Goal: Task Accomplishment & Management: Complete application form

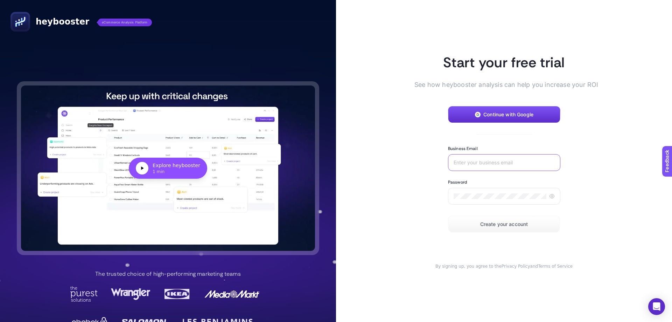
click at [474, 162] on input "Business Email" at bounding box center [504, 163] width 101 height 6
type input "b"
type input "bcaliskan@tamertanca.com.tr"
click at [550, 196] on icon at bounding box center [552, 196] width 5 height 4
click at [525, 193] on div at bounding box center [504, 196] width 112 height 17
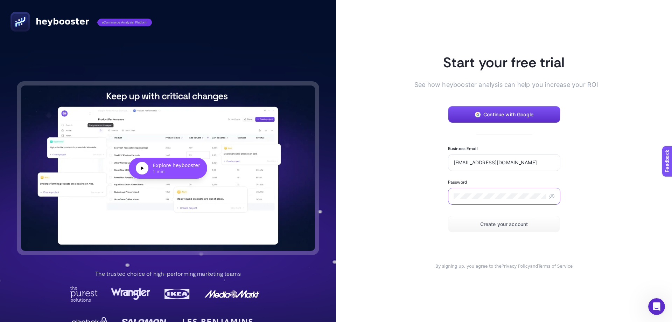
click at [409, 196] on article "Start your free trial See how heybooster analysis can help you increase your RO…" at bounding box center [504, 161] width 336 height 322
click at [500, 224] on span "Create your account" at bounding box center [504, 224] width 48 height 6
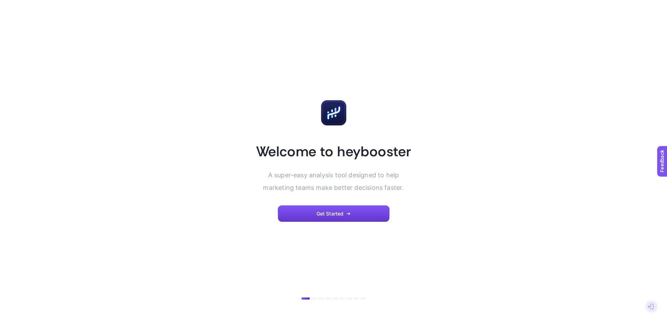
click at [348, 211] on icon "button" at bounding box center [348, 213] width 4 height 4
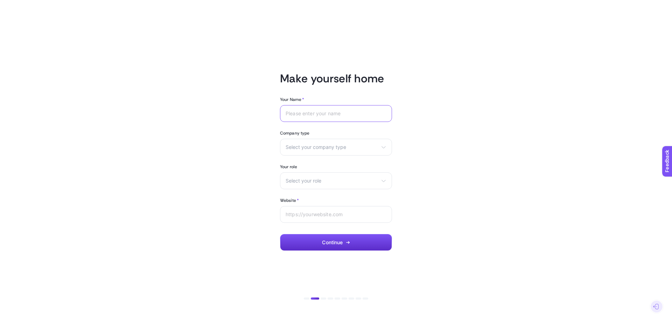
click at [331, 115] on input "Your Name *" at bounding box center [336, 114] width 101 height 6
type input "Burhan"
click at [323, 145] on span "Select your company type" at bounding box center [332, 147] width 92 height 6
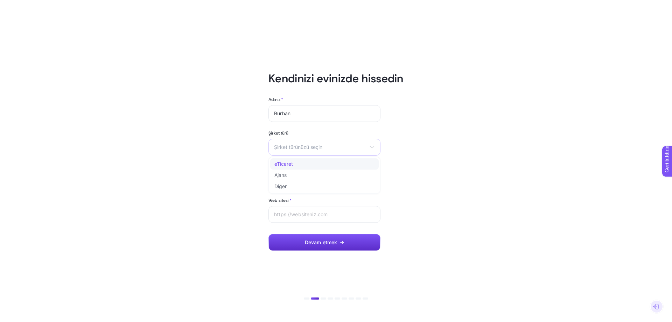
click at [307, 165] on li "eTicaret" at bounding box center [324, 163] width 109 height 11
click at [306, 180] on font "Rolünüzü seçin" at bounding box center [291, 180] width 34 height 6
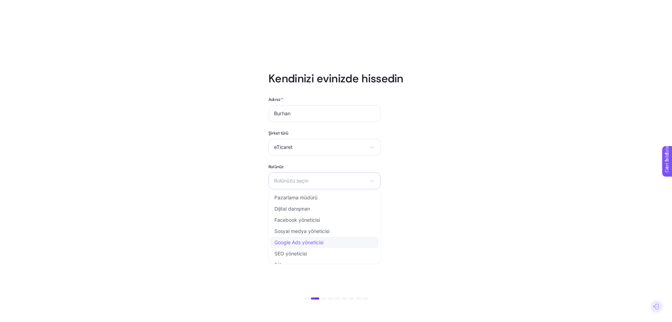
scroll to position [8, 0]
click at [313, 258] on li "Diğer" at bounding box center [324, 256] width 109 height 11
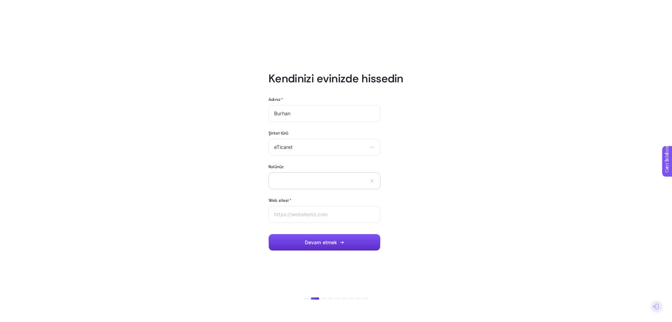
click at [311, 182] on input "text" at bounding box center [320, 180] width 92 height 6
click at [310, 213] on input "Web sitesi *" at bounding box center [324, 214] width 101 height 6
type input "www.tamertanca.com.tr"
click at [337, 183] on div "Pazarlama müdürü Dijital danışman Facebook yöneticisi Sosyal medya yöneticisi G…" at bounding box center [324, 180] width 112 height 17
click at [314, 179] on input "text" at bounding box center [320, 180] width 92 height 6
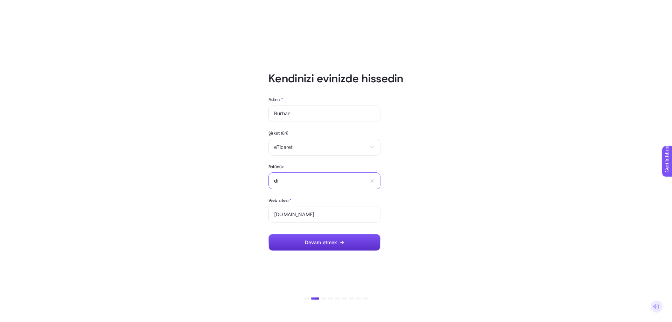
type input "d"
click at [372, 181] on icon at bounding box center [372, 180] width 3 height 3
click at [325, 183] on span "Rolünüzü seçin" at bounding box center [320, 181] width 92 height 6
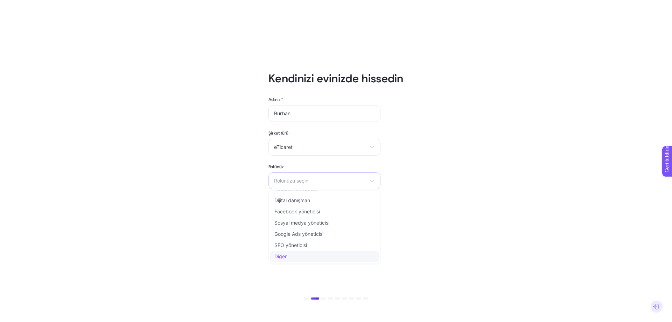
click at [283, 256] on font "Diğer" at bounding box center [280, 256] width 12 height 6
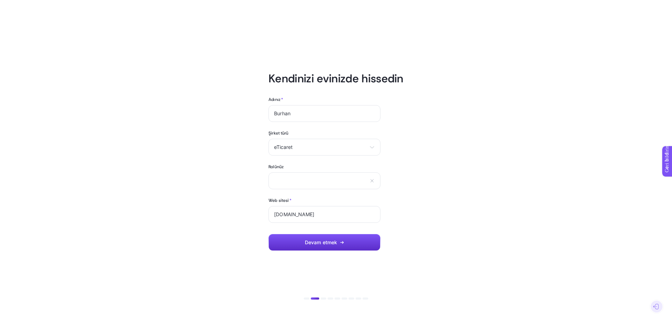
drag, startPoint x: 450, startPoint y: 229, endPoint x: 441, endPoint y: 235, distance: 10.9
click at [450, 229] on article "Kendinizi evinizde hissedin Adınız * Burhan Şirket türü eTicaret eTicaret Ajans…" at bounding box center [335, 160] width 487 height 305
click at [340, 244] on button "Devam etmek" at bounding box center [324, 242] width 112 height 17
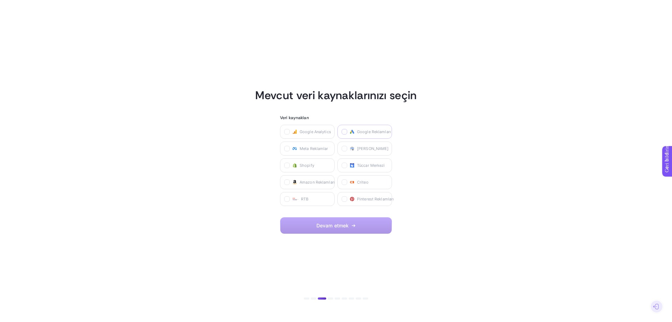
click at [346, 129] on label at bounding box center [345, 132] width 6 height 6
click at [0, 0] on Ads "checkbox" at bounding box center [0, 0] width 0 height 0
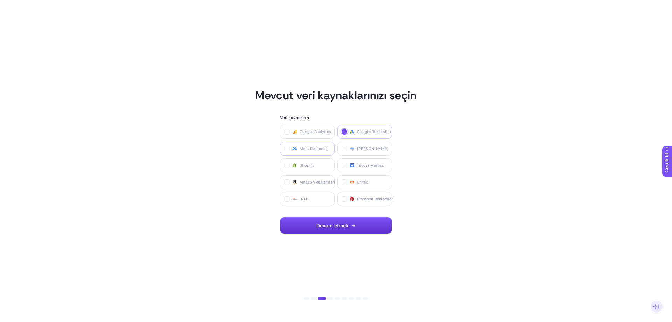
click at [313, 148] on font "Meta Reklamlar" at bounding box center [314, 148] width 29 height 5
click at [0, 0] on Ads "checkbox" at bounding box center [0, 0] width 0 height 0
click at [290, 133] on label "Google Analytics" at bounding box center [307, 132] width 55 height 14
click at [0, 0] on Analytics "checkbox" at bounding box center [0, 0] width 0 height 0
click at [329, 221] on button "Devam etmek" at bounding box center [336, 225] width 112 height 17
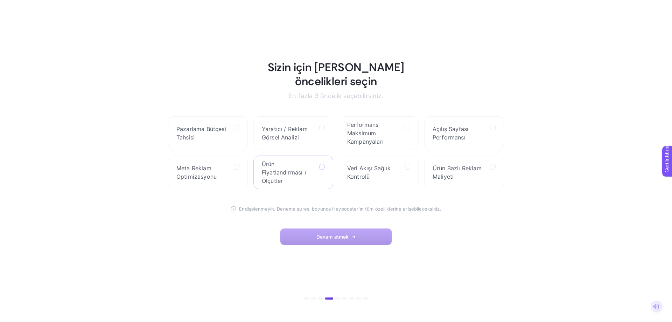
click at [322, 165] on icon at bounding box center [323, 167] width 4 height 4
click at [0, 0] on Benchmarks "checkbox" at bounding box center [0, 0] width 0 height 0
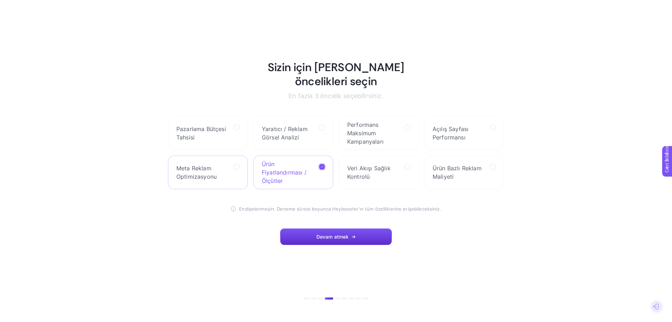
click at [233, 161] on label "Meta Reklam Optimizasyonu" at bounding box center [208, 172] width 80 height 34
click at [0, 0] on Optimization "checkbox" at bounding box center [0, 0] width 0 height 0
click at [486, 168] on label "Ürün Bazlı Reklam Maliyeti" at bounding box center [464, 172] width 80 height 34
click at [0, 0] on Cost "checkbox" at bounding box center [0, 0] width 0 height 0
click at [403, 163] on label "Veri Akışı Sağlık Kontrolü" at bounding box center [379, 172] width 80 height 34
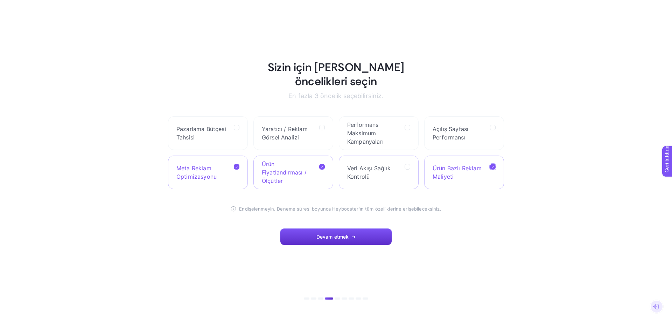
click at [0, 0] on Check "checkbox" at bounding box center [0, 0] width 0 height 0
click at [408, 165] on icon at bounding box center [408, 167] width 4 height 4
click at [0, 0] on Check "checkbox" at bounding box center [0, 0] width 0 height 0
click at [322, 165] on icon at bounding box center [322, 167] width 4 height 4
click at [0, 0] on Benchmarks "checkbox" at bounding box center [0, 0] width 0 height 0
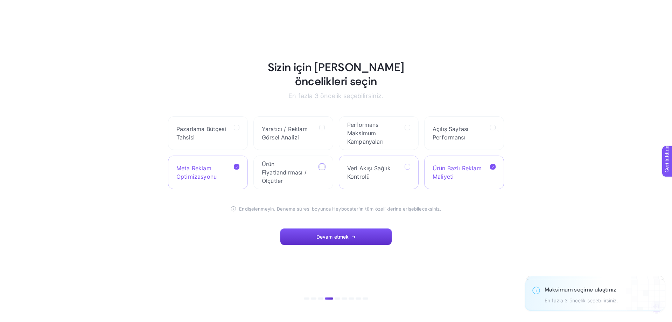
click at [406, 165] on icon at bounding box center [408, 167] width 4 height 4
click at [0, 0] on Check "checkbox" at bounding box center [0, 0] width 0 height 0
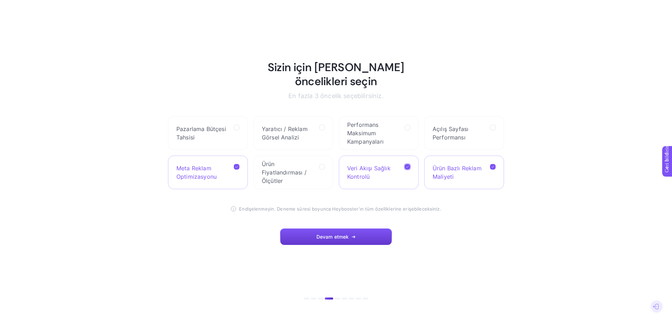
click at [335, 233] on font "Devam etmek" at bounding box center [332, 236] width 33 height 6
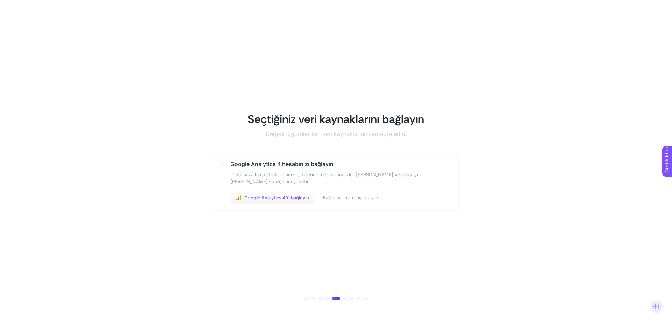
click at [284, 200] on font "Google Analytics 4'ü bağlayın" at bounding box center [276, 198] width 65 height 6
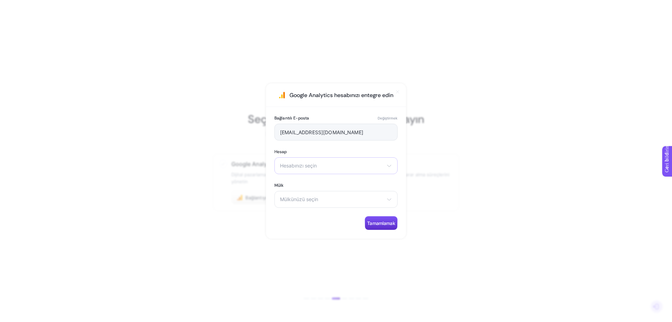
click at [370, 168] on div "Hesabınızı seçin [PERSON_NAME] Valmenti" at bounding box center [335, 165] width 123 height 17
click at [307, 199] on li "Tamer Tanca" at bounding box center [336, 196] width 120 height 11
click at [332, 198] on span "Mülkünüzü seçin" at bounding box center [332, 199] width 104 height 6
click at [319, 231] on font "TamerTanca | GTM - GA4" at bounding box center [309, 230] width 58 height 6
click at [371, 221] on font "Tamamlamak" at bounding box center [381, 223] width 28 height 6
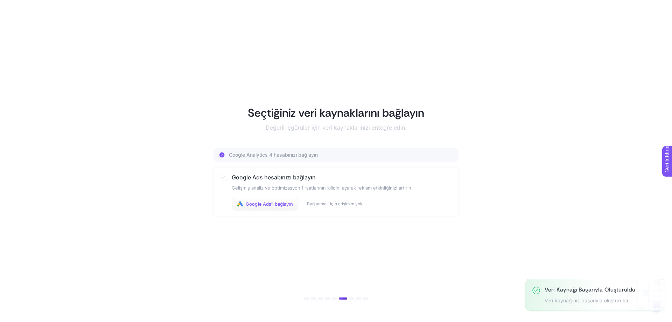
click at [251, 205] on font "Google Ads'i bağlayın" at bounding box center [269, 204] width 47 height 6
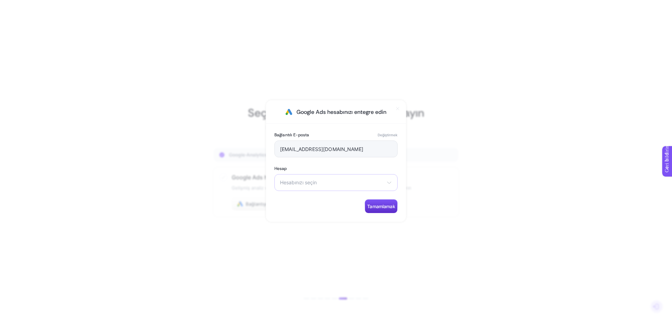
click at [335, 179] on div "Hesabınızı seçin Eşleşen seçenek bulunamadı." at bounding box center [335, 182] width 123 height 17
click at [341, 182] on span "Hesabınızı seçin" at bounding box center [332, 183] width 104 height 6
click at [358, 184] on span "Hesabınızı seçin" at bounding box center [332, 183] width 104 height 6
click at [384, 134] on font "Değiştirmek" at bounding box center [388, 135] width 20 height 4
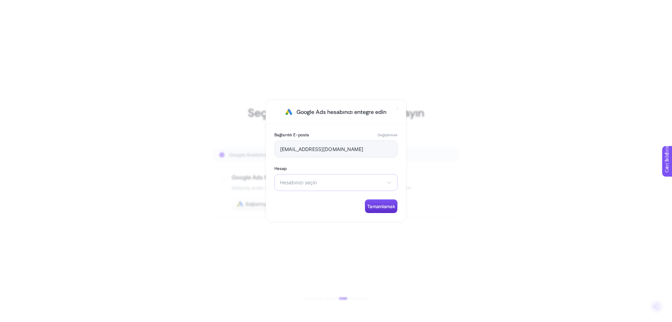
click at [339, 182] on span "Hesabınızı seçin" at bounding box center [332, 183] width 104 height 6
click at [312, 200] on li "[PERSON_NAME]" at bounding box center [336, 199] width 120 height 11
click at [375, 208] on font "Tamamlamak" at bounding box center [381, 206] width 28 height 6
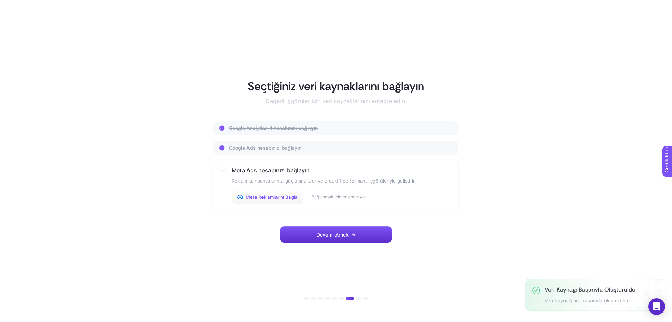
click at [289, 197] on font "Meta Reklamlarını Bağla" at bounding box center [272, 197] width 52 height 6
click at [267, 198] on font "Meta Reklamlarını Bağla" at bounding box center [272, 197] width 52 height 6
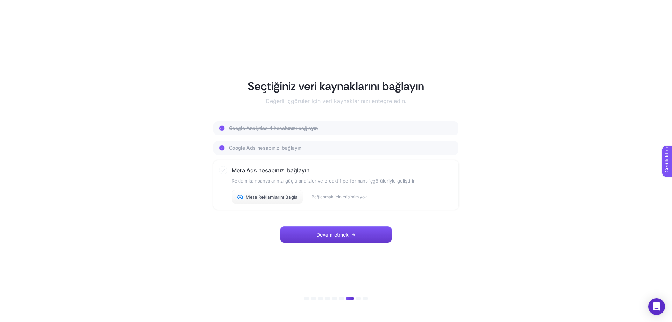
click at [323, 235] on font "Devam etmek" at bounding box center [332, 234] width 33 height 6
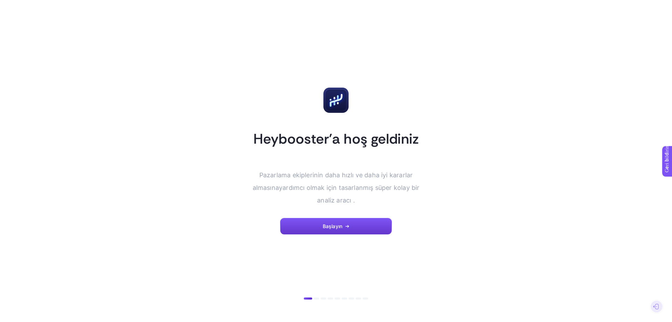
click at [354, 224] on button "Başlayın" at bounding box center [336, 226] width 112 height 17
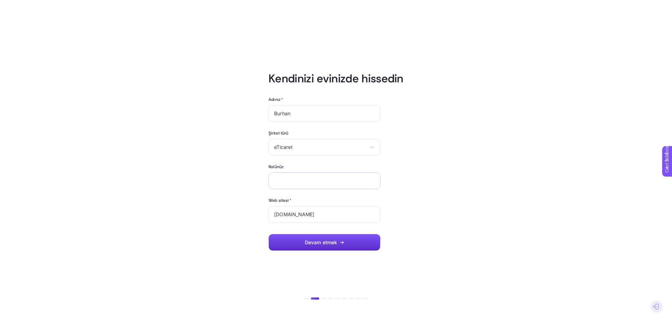
click at [320, 177] on div "Pazarlama müdürü Dijital danışman Facebook yöneticisi Sosyal medya yöneticisi G…" at bounding box center [324, 180] width 112 height 17
click at [321, 184] on div "Pazarlama müdürü Dijital danışman Facebook yöneticisi Sosyal medya yöneticisi G…" at bounding box center [324, 180] width 112 height 17
click at [327, 246] on button "Devam etmek" at bounding box center [324, 242] width 112 height 17
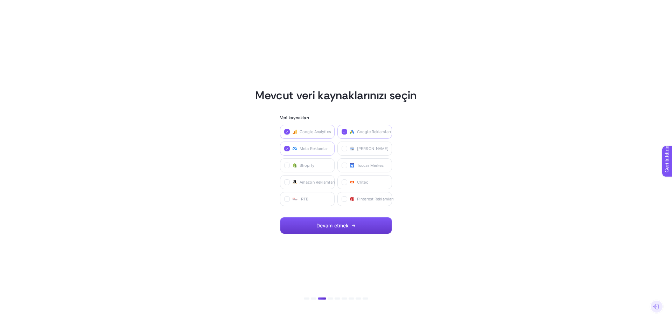
click at [341, 224] on font "Devam etmek" at bounding box center [332, 225] width 33 height 6
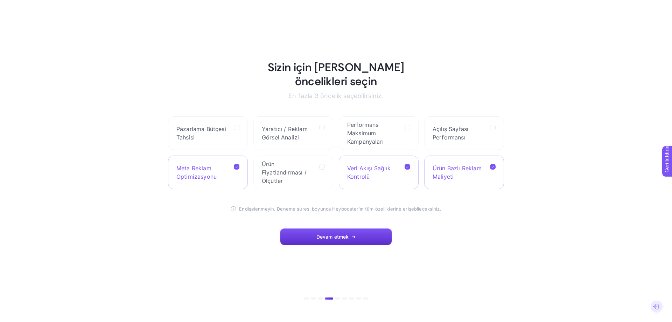
click at [341, 228] on button "Devam etmek" at bounding box center [336, 236] width 112 height 17
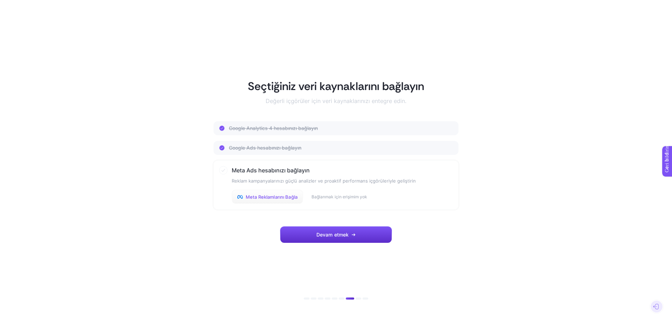
click at [267, 194] on font "Meta Reklamlarını Bağla" at bounding box center [272, 197] width 52 height 6
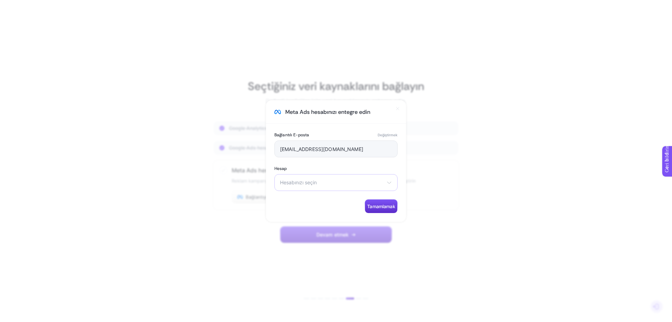
click at [383, 185] on div "Hesabınızı seçin Tamer Tanca Dükkanı Gazanfer [PERSON_NAME]" at bounding box center [335, 182] width 123 height 17
click at [323, 199] on font "Tamer Tanca Dükkanı" at bounding box center [305, 199] width 50 height 6
click at [329, 184] on font "Tamer Tanca Dükkanı" at bounding box center [305, 182] width 50 height 6
click at [322, 197] on font "Tamer Tanca Dükkanı" at bounding box center [305, 199] width 50 height 6
click at [331, 187] on div "Hesabınızı seçin Tamer Tanca Dükkanı Gazanfer Tamer Tanca" at bounding box center [335, 182] width 123 height 17
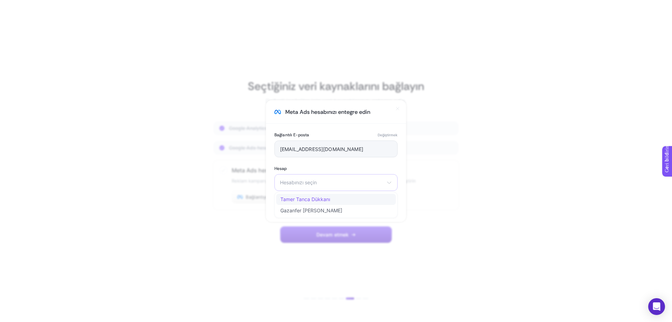
click at [323, 197] on font "Tamer Tanca Dükkanı" at bounding box center [305, 199] width 50 height 6
click at [383, 201] on button "Tamamlamak" at bounding box center [381, 206] width 33 height 14
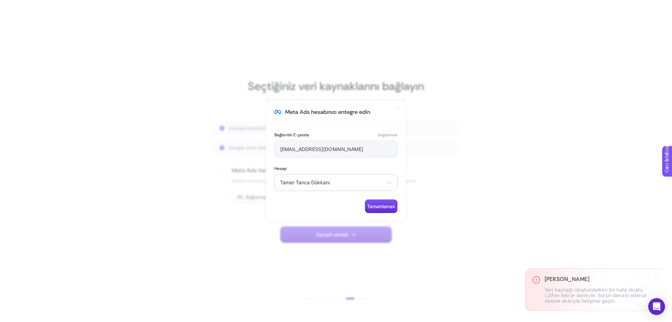
click at [334, 184] on span "Tamer Tanca Dükkanı" at bounding box center [332, 183] width 104 height 6
click at [314, 211] on font "[PERSON_NAME]" at bounding box center [311, 210] width 62 height 6
click at [382, 205] on font "Tamamlamak" at bounding box center [381, 206] width 28 height 6
click at [540, 188] on section "Meta Ads hesabınızı entegre edin Bağlantılı E-posta Değiştirmek tnctancaa@gmail…" at bounding box center [336, 161] width 672 height 322
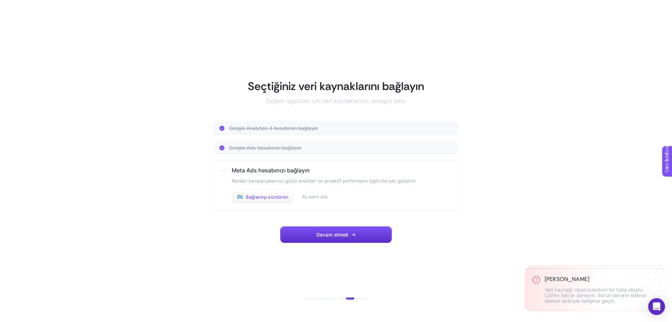
click at [275, 197] on font "Bağlantıyı sürdürün" at bounding box center [267, 197] width 43 height 6
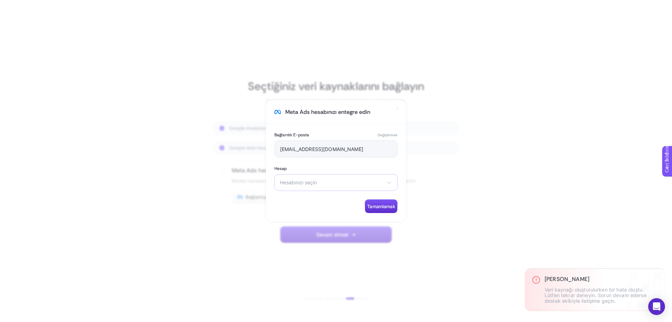
click at [322, 184] on span "Hesabınızı seçin" at bounding box center [332, 183] width 104 height 6
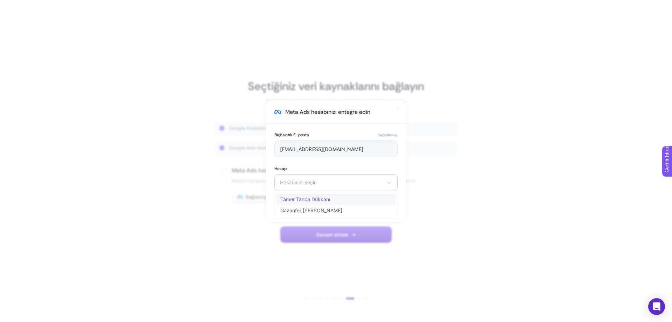
click at [316, 199] on font "Tamer Tanca Dükkanı" at bounding box center [305, 199] width 50 height 6
click at [337, 183] on span "Tamer Tanca Shop" at bounding box center [332, 183] width 104 height 6
click at [323, 198] on span "Tamer Tanca Shop" at bounding box center [301, 199] width 43 height 6
click at [330, 190] on div "Select your account Tamer Tanca Shop Gazanfer Tamer Tanca" at bounding box center [335, 182] width 123 height 17
click at [327, 196] on li "Tamer Tanca Shop" at bounding box center [336, 199] width 120 height 11
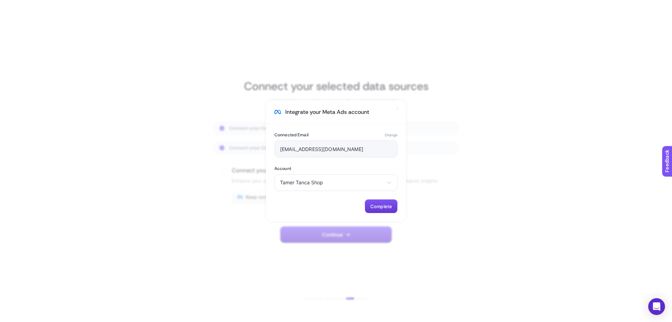
click at [371, 208] on span "Complete" at bounding box center [381, 206] width 22 height 6
click at [342, 180] on span "Tamer Tanca Shop" at bounding box center [332, 183] width 104 height 6
click at [317, 201] on span "Tamer Tanca Shop" at bounding box center [301, 199] width 43 height 6
click at [372, 201] on button "Complete" at bounding box center [381, 206] width 33 height 14
click at [356, 187] on div "Select your account Tamer Tanca Shop Gazanfer Tamer Tanca" at bounding box center [335, 182] width 123 height 17
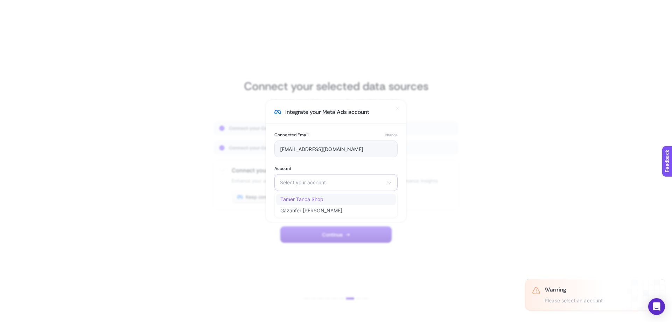
click at [314, 197] on span "Tamer Tanca Shop" at bounding box center [301, 199] width 43 height 6
click at [377, 211] on button "Complete" at bounding box center [381, 206] width 33 height 14
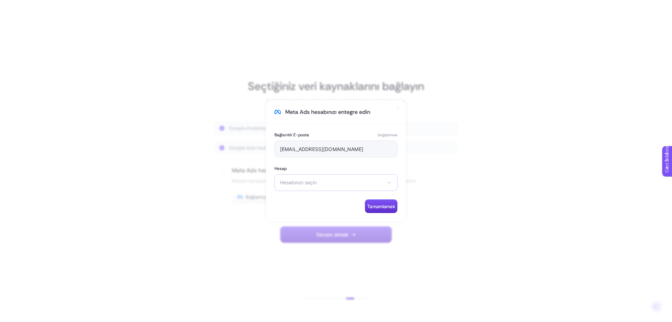
click at [315, 184] on font "Hesabınızı seçin" at bounding box center [298, 182] width 37 height 6
click at [310, 200] on font "Tamer Tanca Dükkanı" at bounding box center [305, 199] width 50 height 6
click at [382, 202] on button "Tamamlamak" at bounding box center [378, 206] width 33 height 14
click at [525, 117] on section "Integrate your Meta Ads account Connected Email Change [EMAIL_ADDRESS][DOMAIN_N…" at bounding box center [336, 161] width 672 height 322
click at [312, 182] on span "Select your account" at bounding box center [332, 183] width 104 height 6
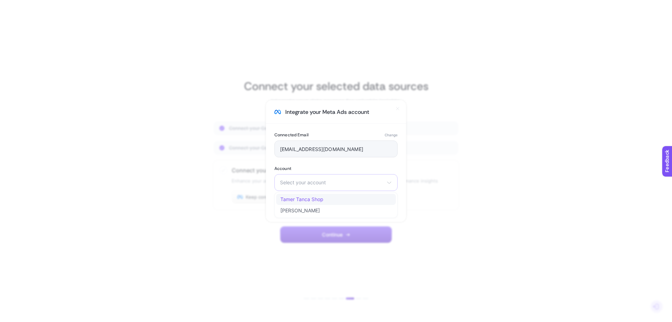
click at [317, 200] on span "Tamer Tanca Shop" at bounding box center [301, 199] width 43 height 6
click at [381, 204] on span "Complete" at bounding box center [381, 206] width 22 height 6
click at [370, 188] on div "[PERSON_NAME] Shop [PERSON_NAME] Shop [PERSON_NAME]" at bounding box center [335, 182] width 123 height 17
click at [320, 209] on span "[PERSON_NAME]" at bounding box center [300, 211] width 40 height 6
click at [377, 206] on span "Complete" at bounding box center [381, 206] width 22 height 6
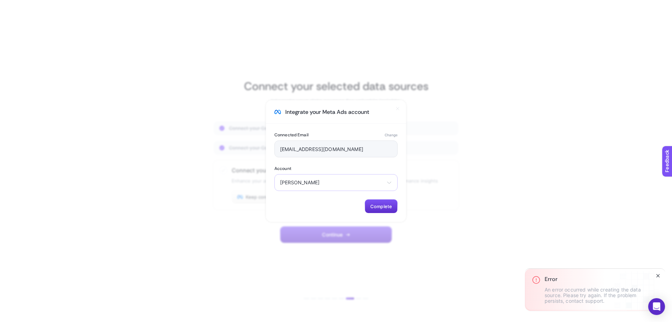
click at [342, 185] on div "[PERSON_NAME] [PERSON_NAME] Shop [PERSON_NAME]" at bounding box center [335, 182] width 123 height 17
click at [313, 197] on span "Tamer Tanca Shop" at bounding box center [301, 199] width 43 height 6
click at [354, 236] on section "Integrate your Meta Ads account Connected Email Change [EMAIL_ADDRESS][DOMAIN_N…" at bounding box center [336, 161] width 672 height 322
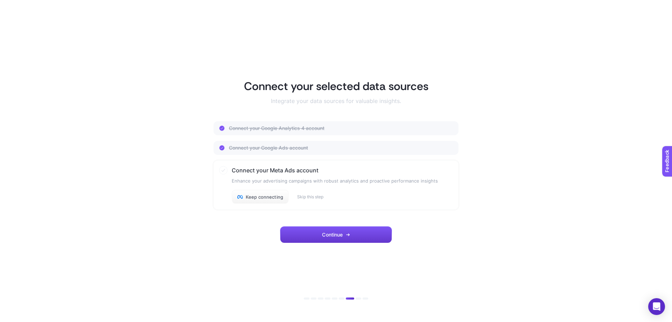
click at [321, 229] on button "Continue" at bounding box center [336, 234] width 112 height 17
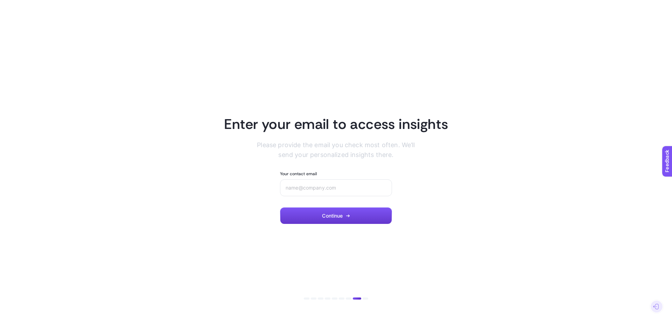
click at [329, 221] on button "Continue" at bounding box center [336, 215] width 112 height 17
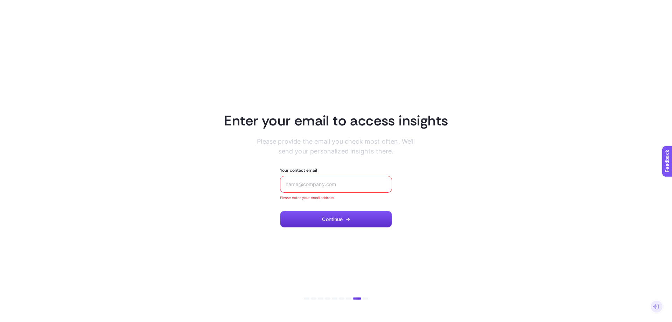
click at [328, 182] on input "Your contact email" at bounding box center [336, 184] width 101 height 6
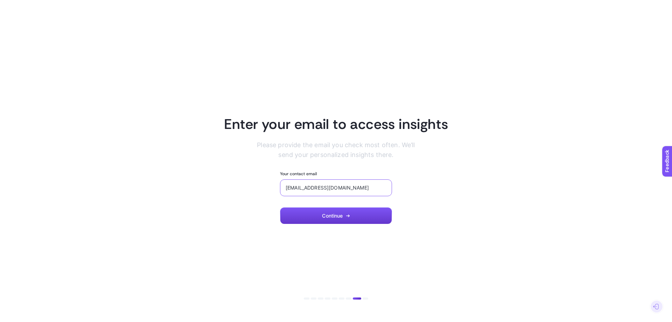
type input "[EMAIL_ADDRESS][DOMAIN_NAME]"
click at [315, 217] on button "Continue" at bounding box center [336, 215] width 112 height 17
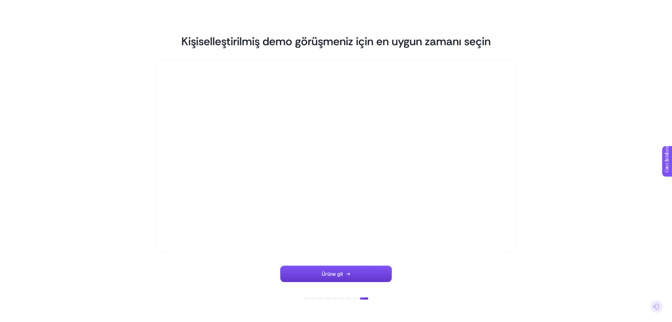
click at [359, 277] on button "Ürüne git" at bounding box center [336, 273] width 112 height 17
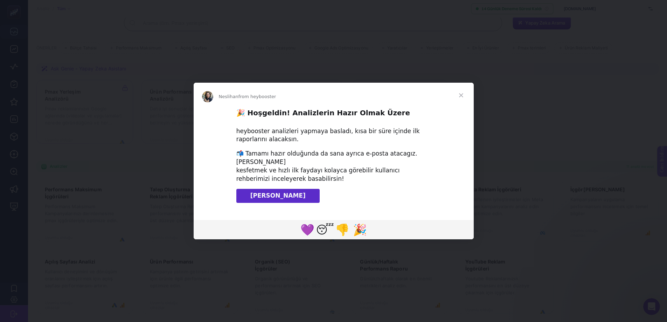
click at [266, 191] on link "Klavuzu İndir" at bounding box center [277, 196] width 83 height 14
click at [461, 96] on span "Kapalı" at bounding box center [460, 95] width 25 height 25
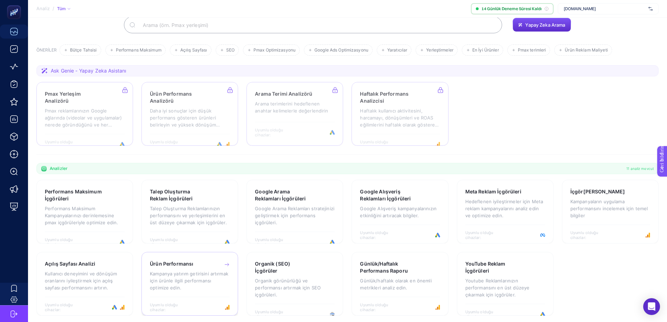
scroll to position [57, 0]
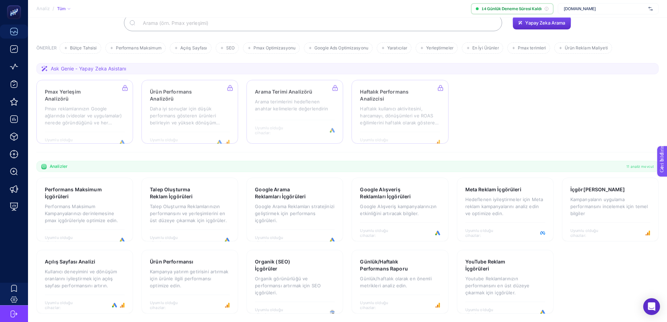
click at [649, 9] on img at bounding box center [650, 8] width 4 height 7
click at [621, 36] on font "+ Yeni Müşteri Ekle" at bounding box center [608, 35] width 37 height 5
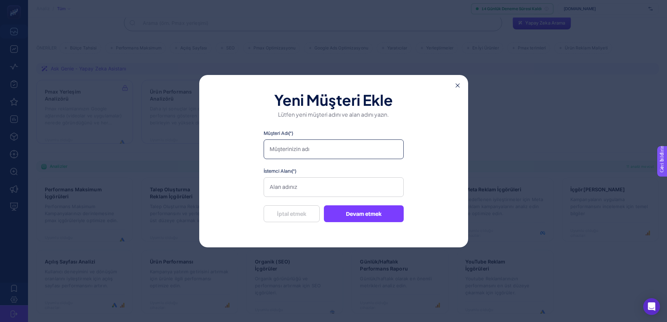
click at [309, 152] on input "Müşteri Adı(*)" at bounding box center [334, 149] width 140 height 20
type input "Valmenti"
type input "[DOMAIN_NAME]"
click at [359, 210] on font "Devam etmek" at bounding box center [364, 213] width 36 height 7
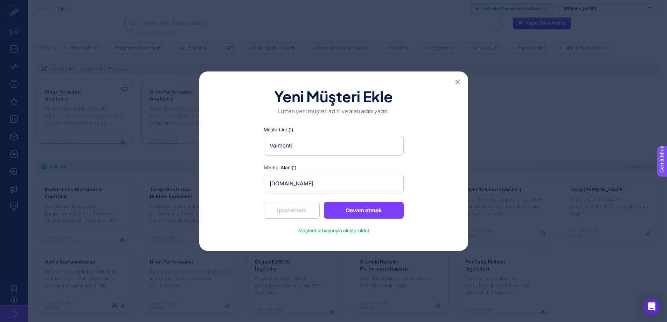
scroll to position [0, 0]
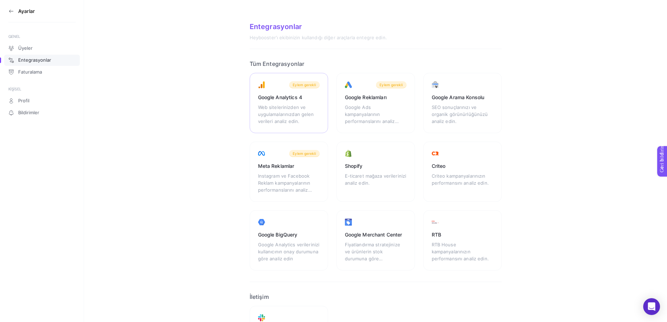
click at [279, 106] on font "Web sitelerinizden ve uygulamalarınızdan gelen verileri analiz edin." at bounding box center [286, 114] width 56 height 20
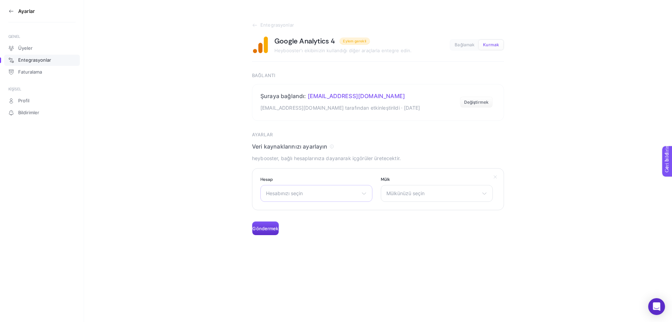
click at [338, 195] on span "Hesabınızı seçin" at bounding box center [312, 193] width 92 height 6
click at [288, 235] on li "Valmenti" at bounding box center [316, 235] width 109 height 11
click at [435, 197] on div "Mülkünüzü seçin Valmenti - GA4" at bounding box center [437, 193] width 112 height 17
click at [420, 224] on font "Valmenti - GA4" at bounding box center [404, 224] width 34 height 6
click at [270, 227] on font "Göndermek" at bounding box center [265, 228] width 26 height 6
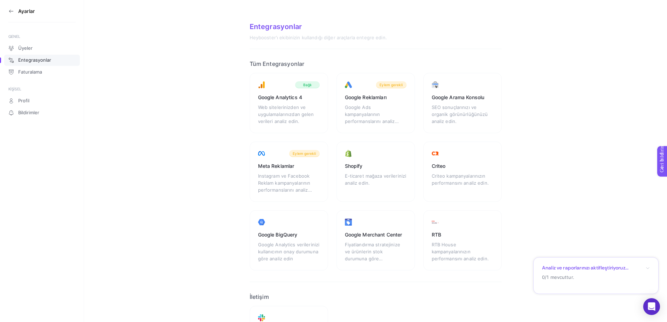
click at [366, 104] on div "Google Ads kampanyalarının performanslarını analiz edin." at bounding box center [376, 114] width 62 height 21
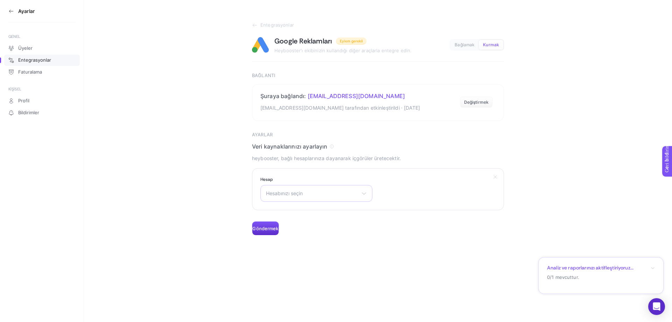
click at [300, 194] on font "Hesabınızı seçin" at bounding box center [284, 193] width 37 height 6
click at [291, 236] on li "Valmenti" at bounding box center [316, 235] width 109 height 11
click at [274, 230] on font "Göndermek" at bounding box center [265, 228] width 26 height 6
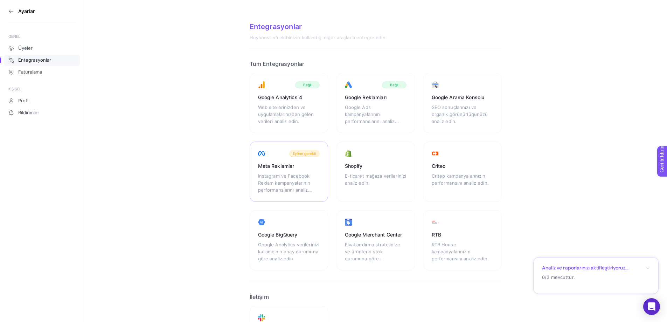
click at [294, 167] on font "Meta Reklamlar" at bounding box center [276, 166] width 36 height 6
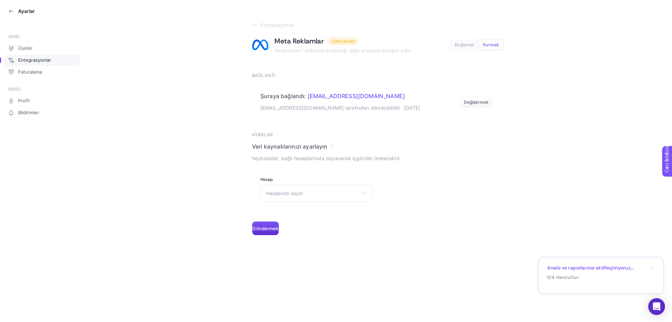
click at [314, 197] on div "Hesabınızı seçin Tamer Tanca Dükkanı Gazanfer Tamer Tanca" at bounding box center [316, 193] width 112 height 17
click at [286, 232] on li "Gazanfer Tamer Tanca" at bounding box center [316, 235] width 109 height 11
click at [299, 193] on font "Gazanfer Tamer Tanca" at bounding box center [286, 193] width 40 height 6
drag, startPoint x: 475, startPoint y: 128, endPoint x: 476, endPoint y: 121, distance: 7.7
click at [475, 128] on article "Entegrasyonlar Meta Reklamlar Eylem gerekli Heybooster'ı ekibinizin kullandığı …" at bounding box center [378, 128] width 252 height 213
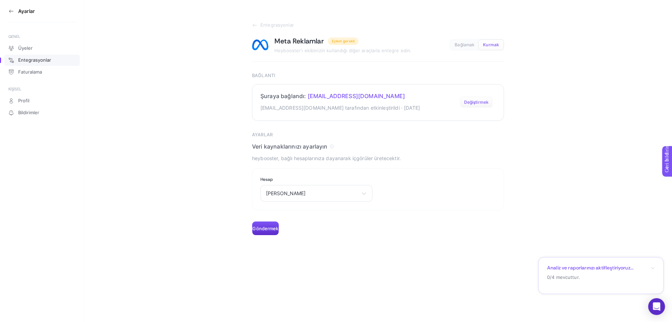
click at [476, 102] on font "Değiştirmek" at bounding box center [476, 101] width 25 height 5
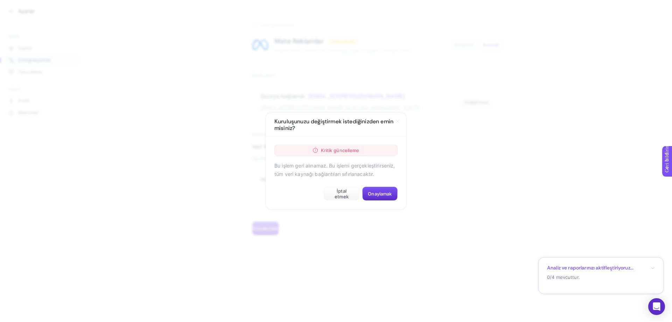
click at [359, 152] on div "Kritik güncelleme" at bounding box center [335, 150] width 123 height 11
click at [341, 193] on font "İptal etmek" at bounding box center [342, 193] width 14 height 11
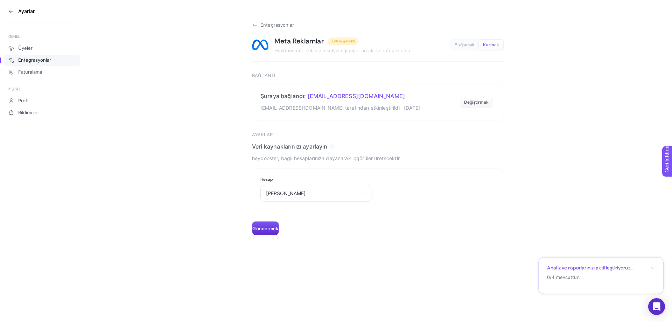
click at [253, 25] on icon at bounding box center [253, 25] width 1 height 3
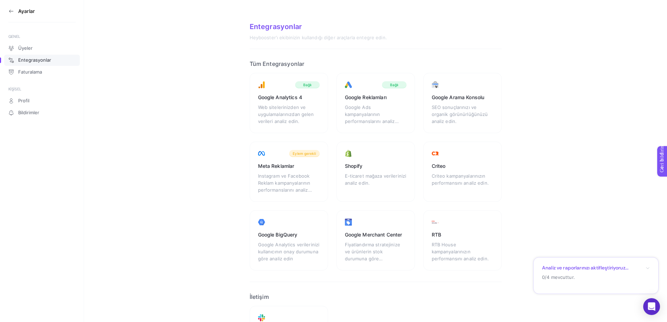
click at [9, 12] on icon at bounding box center [11, 11] width 6 height 6
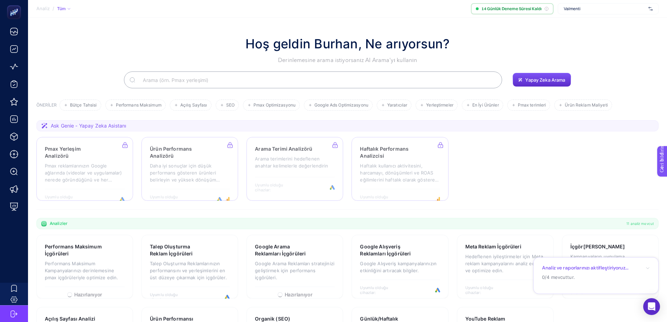
click at [596, 7] on span "Valmenti" at bounding box center [605, 9] width 82 height 6
click at [586, 22] on font "www.tamertanca.com.tr" at bounding box center [580, 22] width 32 height 5
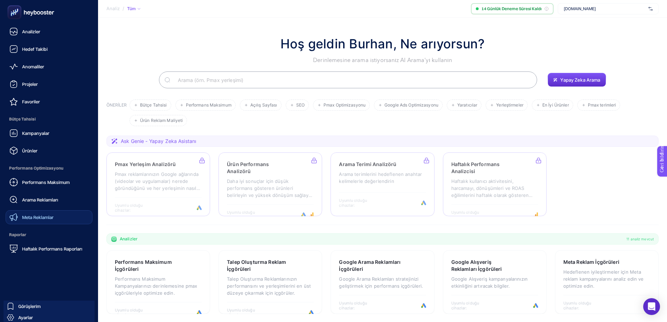
scroll to position [18, 0]
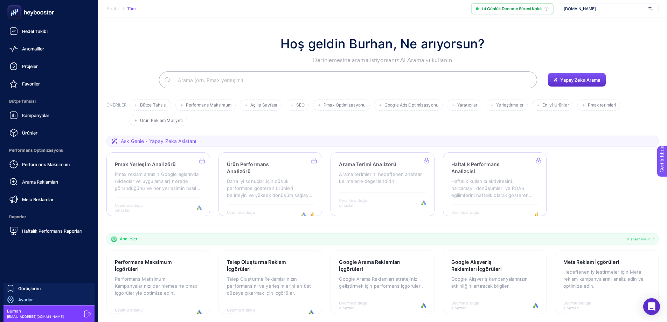
click at [26, 299] on font "Ayarlar" at bounding box center [25, 299] width 15 height 6
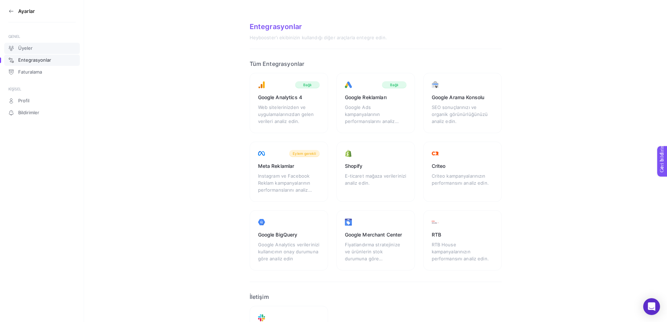
click at [31, 49] on font "Üyeler" at bounding box center [25, 48] width 14 height 6
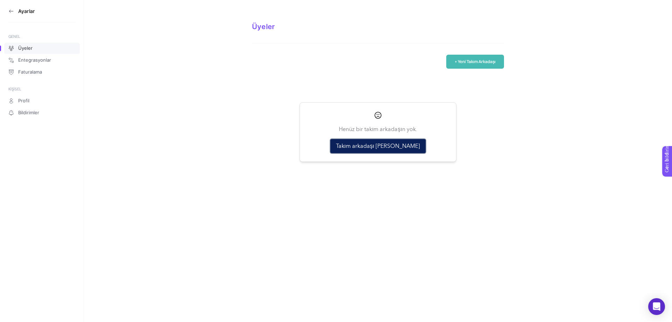
click at [372, 147] on font "Takım arkadaşı ekle" at bounding box center [378, 146] width 84 height 6
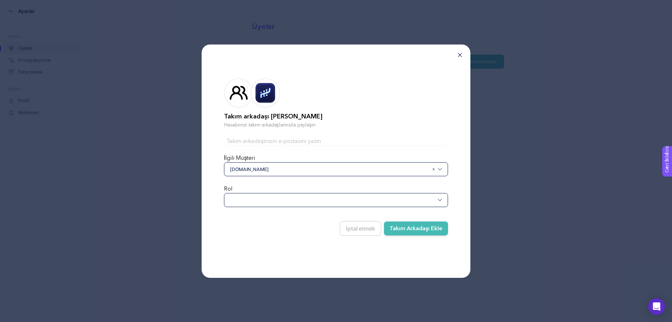
click at [293, 193] on div at bounding box center [336, 200] width 224 height 14
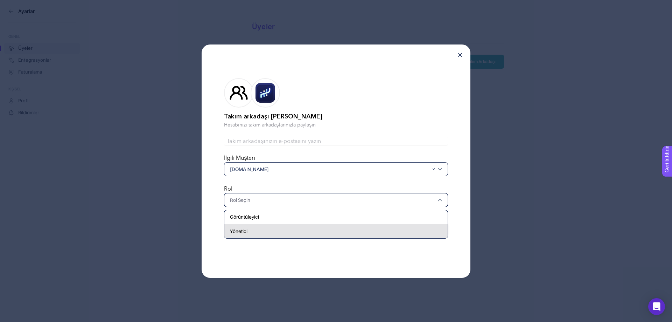
click at [253, 231] on div "Yönetici" at bounding box center [335, 231] width 223 height 14
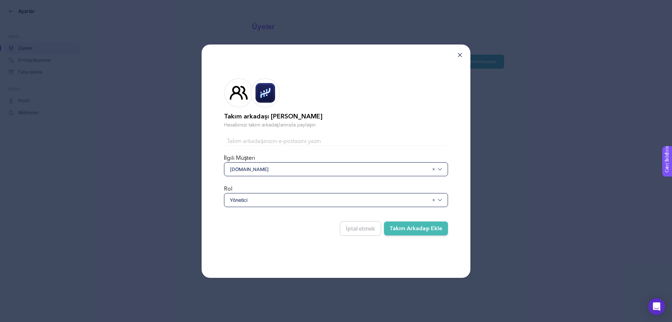
click at [403, 230] on font "Takım Arkadaşı Ekle" at bounding box center [416, 228] width 53 height 8
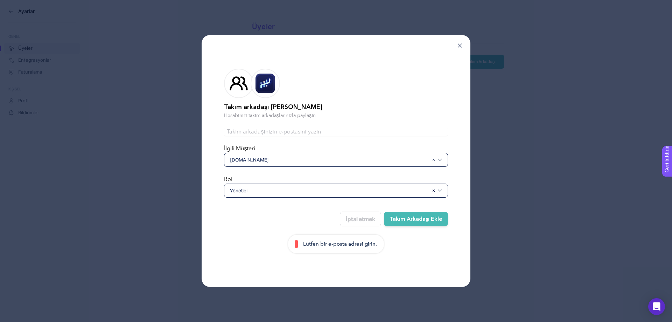
click at [340, 238] on div "Lütfen bir e-posta adresi girin." at bounding box center [336, 244] width 96 height 19
click at [328, 250] on div "Lütfen bir e-posta adresi girin." at bounding box center [336, 244] width 96 height 19
click at [333, 245] on font "Lütfen bir e-posta adresi girin." at bounding box center [340, 243] width 74 height 6
click at [286, 162] on span "www.tamertanca.com.tr" at bounding box center [329, 159] width 199 height 7
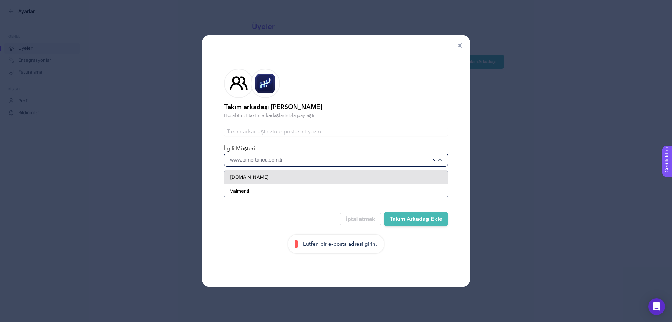
click at [269, 177] on font "www.tamertanca.com.tr" at bounding box center [249, 177] width 39 height 6
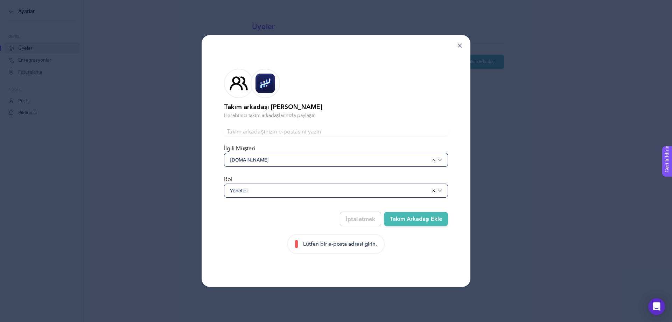
click at [288, 178] on div "Rol Yönetici" at bounding box center [336, 186] width 224 height 22
click at [324, 113] on p "Hesabınızı takım arkadaşlarınızla paylaşın" at bounding box center [336, 115] width 224 height 7
click at [291, 132] on input "text" at bounding box center [336, 131] width 224 height 8
type input "aizmir@tamertanca.com.tr"
click at [428, 220] on font "Takım Arkadaşı Ekle" at bounding box center [416, 219] width 53 height 8
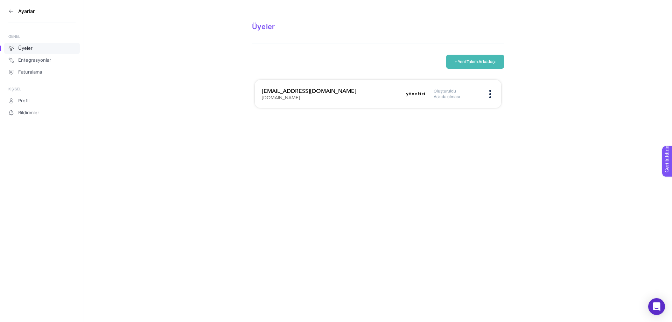
click at [489, 93] on figure at bounding box center [490, 94] width 8 height 2
click at [509, 143] on div "Ayarlar GENEL Üyeler Entegrasyonlar Faturalama KİŞİSEL Profil Bildirimler Üyele…" at bounding box center [336, 161] width 672 height 322
click at [8, 10] on icon at bounding box center [11, 11] width 6 height 6
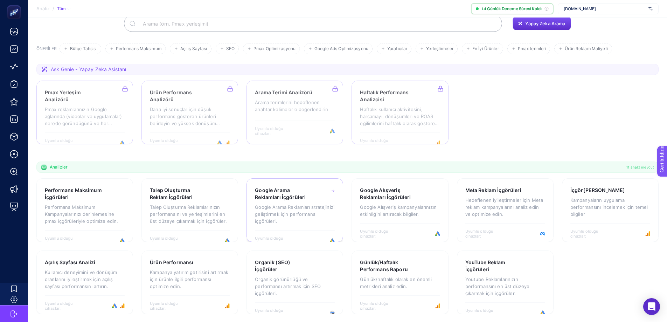
scroll to position [57, 0]
click at [191, 278] on font "Kampanya yatırım getirisini artırmak için ürünle ilgili performansı optimize ed…" at bounding box center [189, 278] width 78 height 20
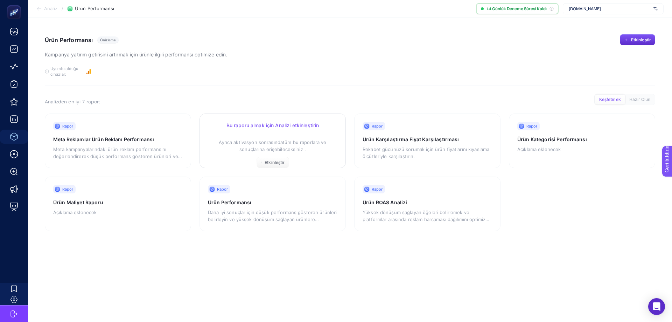
click at [250, 137] on p "Ayrıca aktivasyon sonrasında tüm bu raporlara ve sonuçlarına erişebileceksiniz ." at bounding box center [273, 142] width 130 height 21
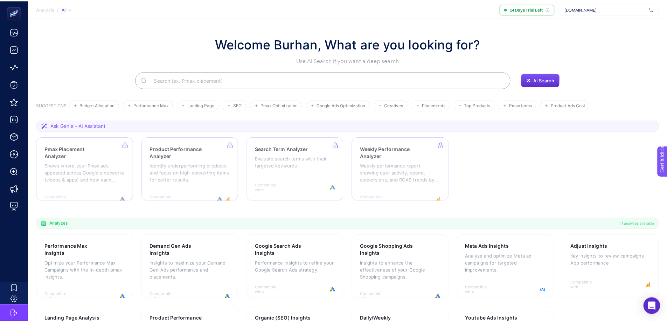
scroll to position [57, 0]
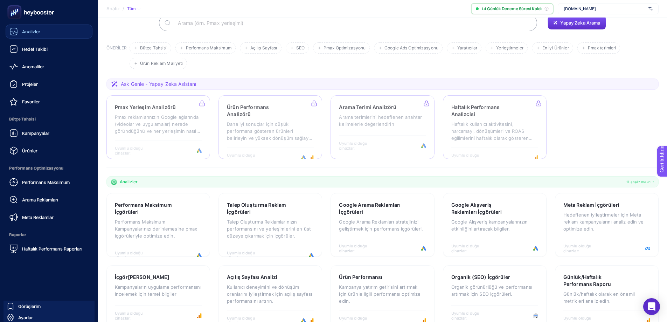
click at [33, 33] on font "Analizler" at bounding box center [31, 32] width 18 height 6
click at [33, 51] on font "Hedef Takibi" at bounding box center [35, 49] width 26 height 6
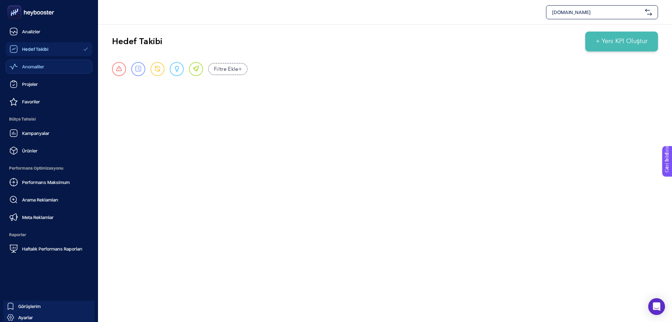
click at [39, 68] on font "Anomaliler" at bounding box center [33, 67] width 22 height 6
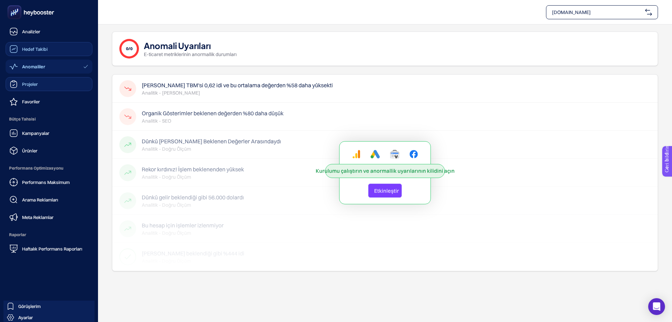
click at [36, 84] on font "Projeler" at bounding box center [30, 84] width 16 height 6
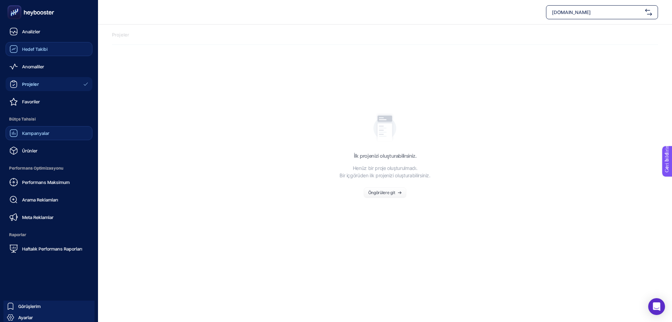
click at [45, 134] on font "Kampanyalar" at bounding box center [35, 133] width 27 height 6
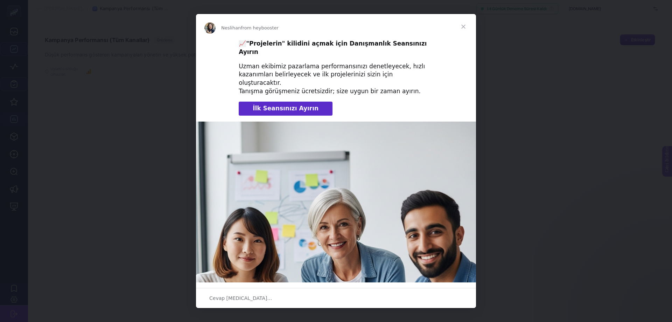
click at [462, 27] on span "Kapalı" at bounding box center [463, 26] width 25 height 25
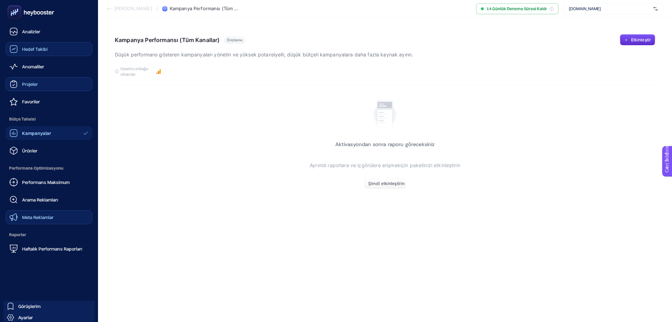
click at [50, 218] on font "Meta Reklamlar" at bounding box center [38, 217] width 32 height 6
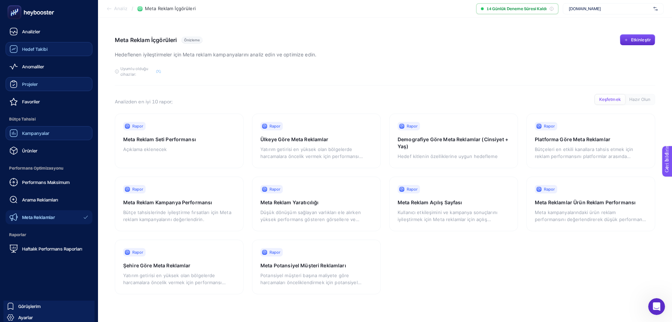
click at [19, 13] on rect at bounding box center [15, 13] width 12 height 12
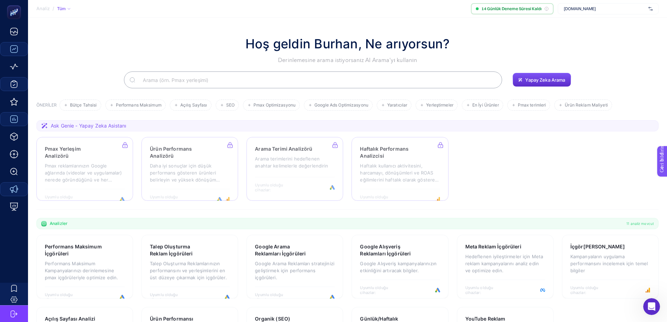
click at [58, 9] on font "Tüm" at bounding box center [61, 8] width 9 height 5
click at [627, 9] on span "www.tamertanca.com.tr" at bounding box center [605, 9] width 82 height 6
click at [522, 35] on div "Hoş geldin Burhan, Ne arıyorsun? Derinlemesine arama istiyorsanız AI Arama'yı k…" at bounding box center [347, 49] width 622 height 30
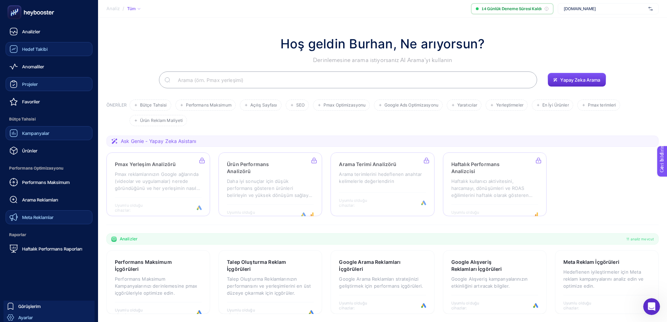
click at [23, 315] on font "Ayarlar" at bounding box center [25, 317] width 15 height 6
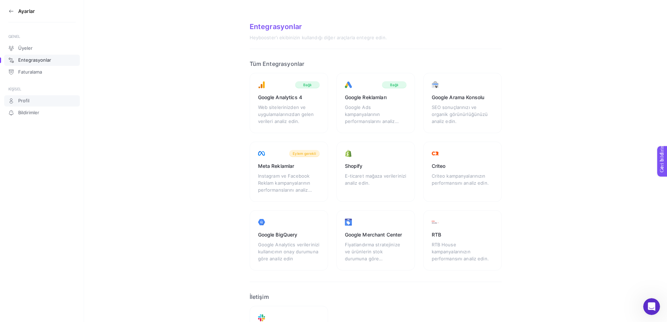
click at [27, 102] on font "Profil" at bounding box center [23, 101] width 11 height 6
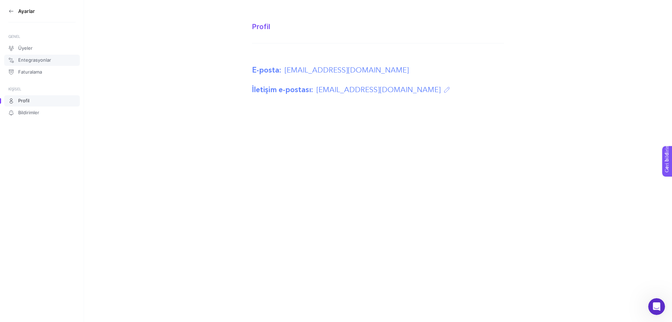
click at [33, 62] on font "Entegrasyonlar" at bounding box center [34, 60] width 33 height 6
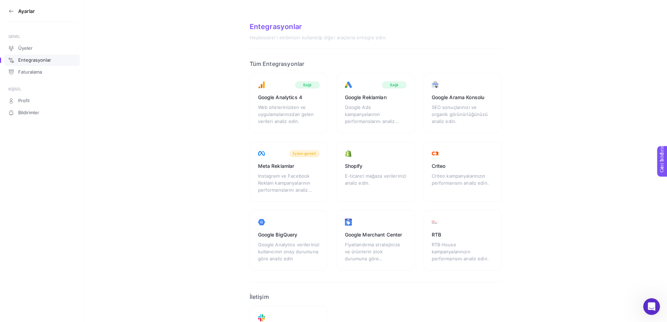
click at [9, 12] on icon at bounding box center [11, 11] width 6 height 6
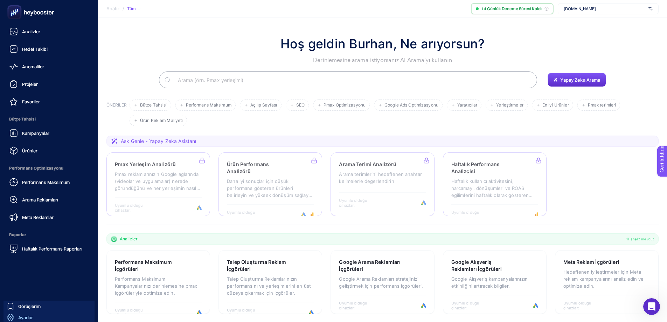
click at [35, 314] on link "Ayarlar" at bounding box center [49, 317] width 91 height 11
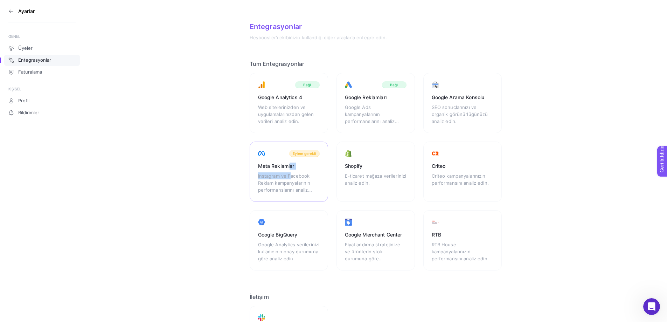
click at [291, 170] on div "Meta Reklamlar Instagram ve Facebook Reklam kampanyalarının performanslarını an…" at bounding box center [289, 171] width 78 height 60
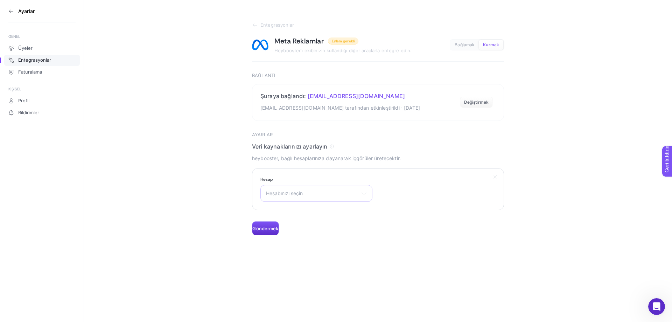
click at [326, 193] on span "Hesabınızı seçin" at bounding box center [312, 193] width 92 height 6
click at [312, 224] on font "Tamer Tanca Dükkanı" at bounding box center [291, 224] width 50 height 6
click at [274, 228] on font "Göndermek" at bounding box center [265, 228] width 26 height 6
